Goal: Task Accomplishment & Management: Manage account settings

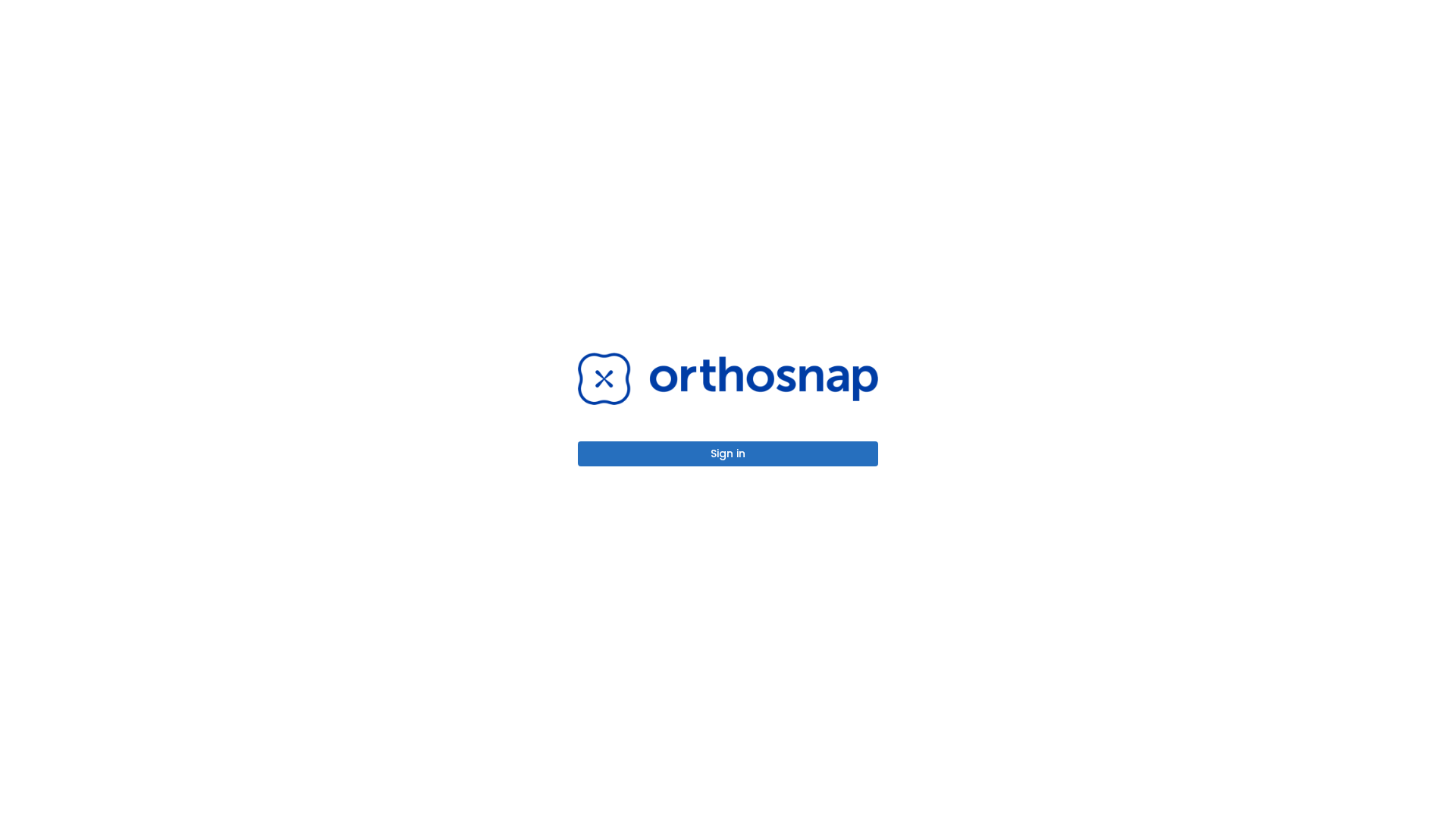
click at [728, 454] on button "Sign in" at bounding box center [728, 454] width 300 height 25
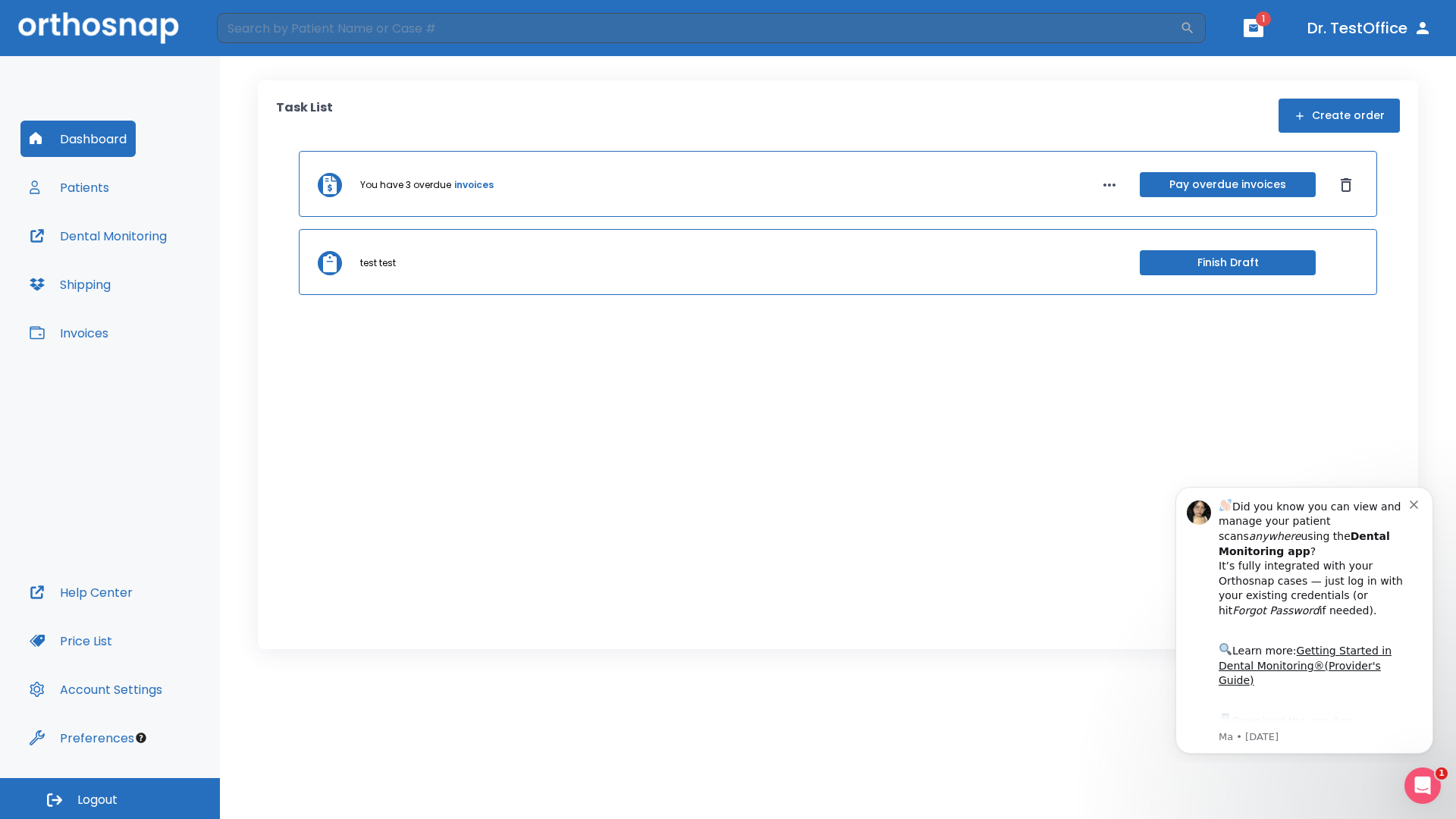
click at [110, 799] on span "Logout" at bounding box center [97, 801] width 40 height 17
